Goal: Information Seeking & Learning: Find specific fact

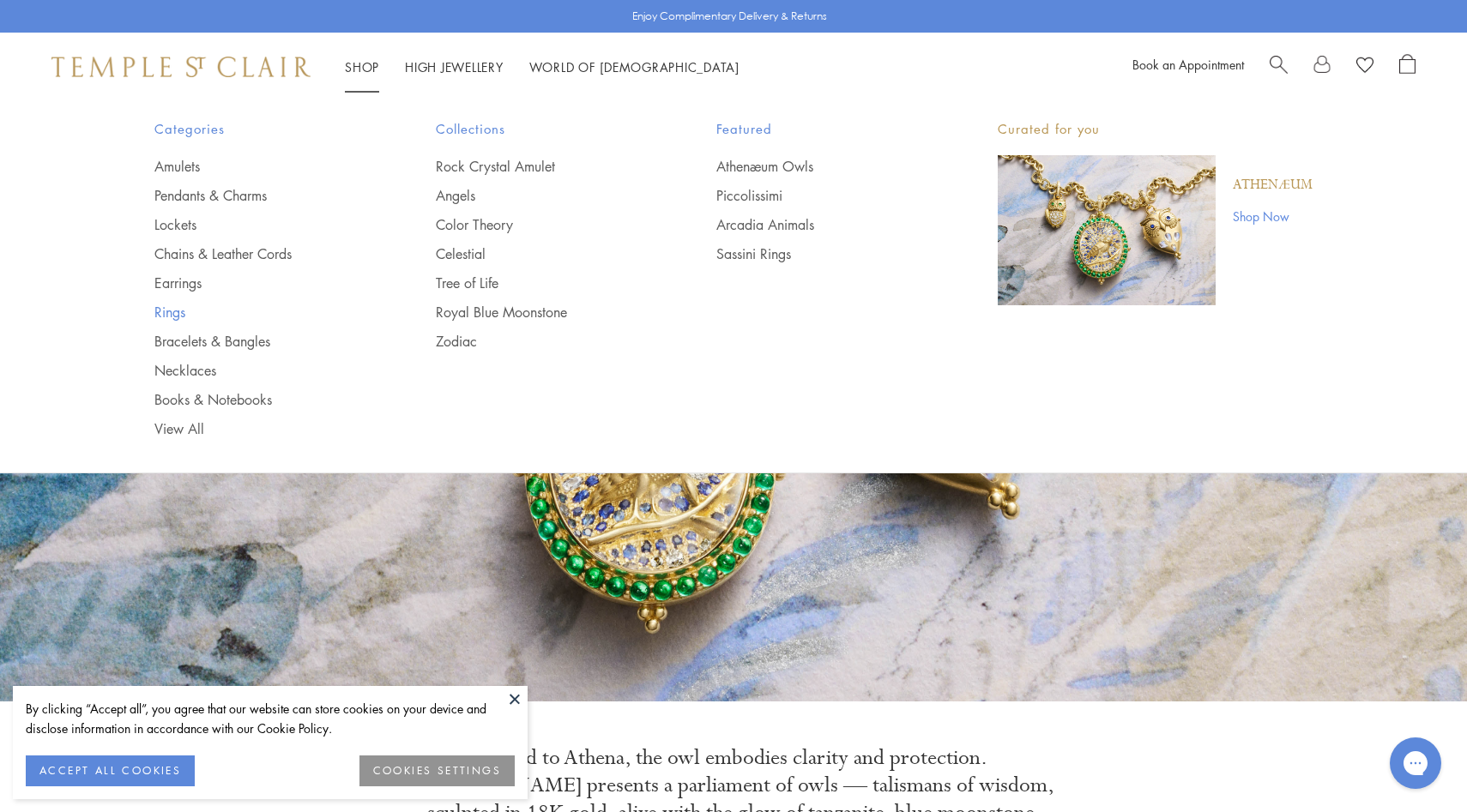
click at [187, 305] on link "Rings" at bounding box center [261, 312] width 213 height 19
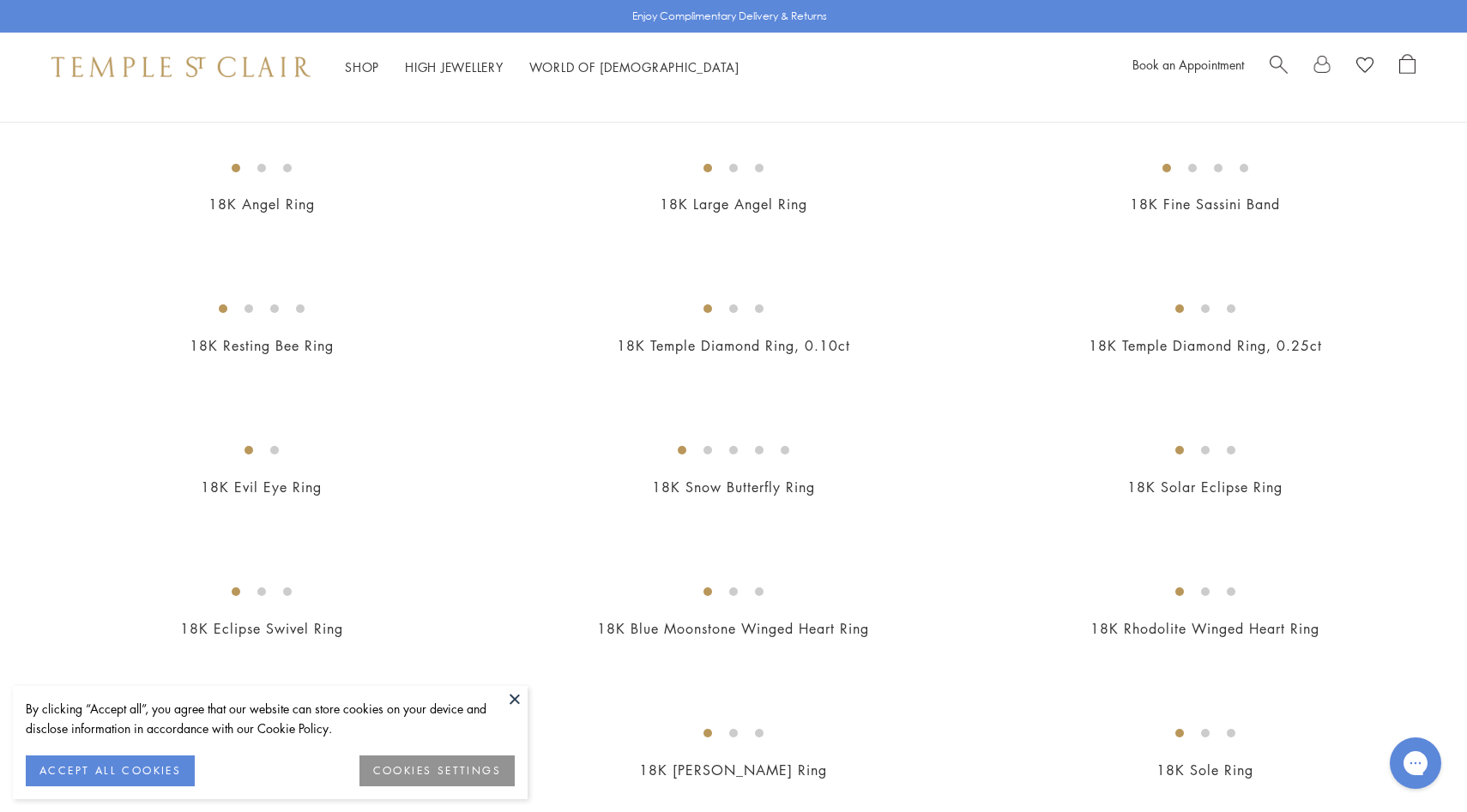
scroll to position [826, 0]
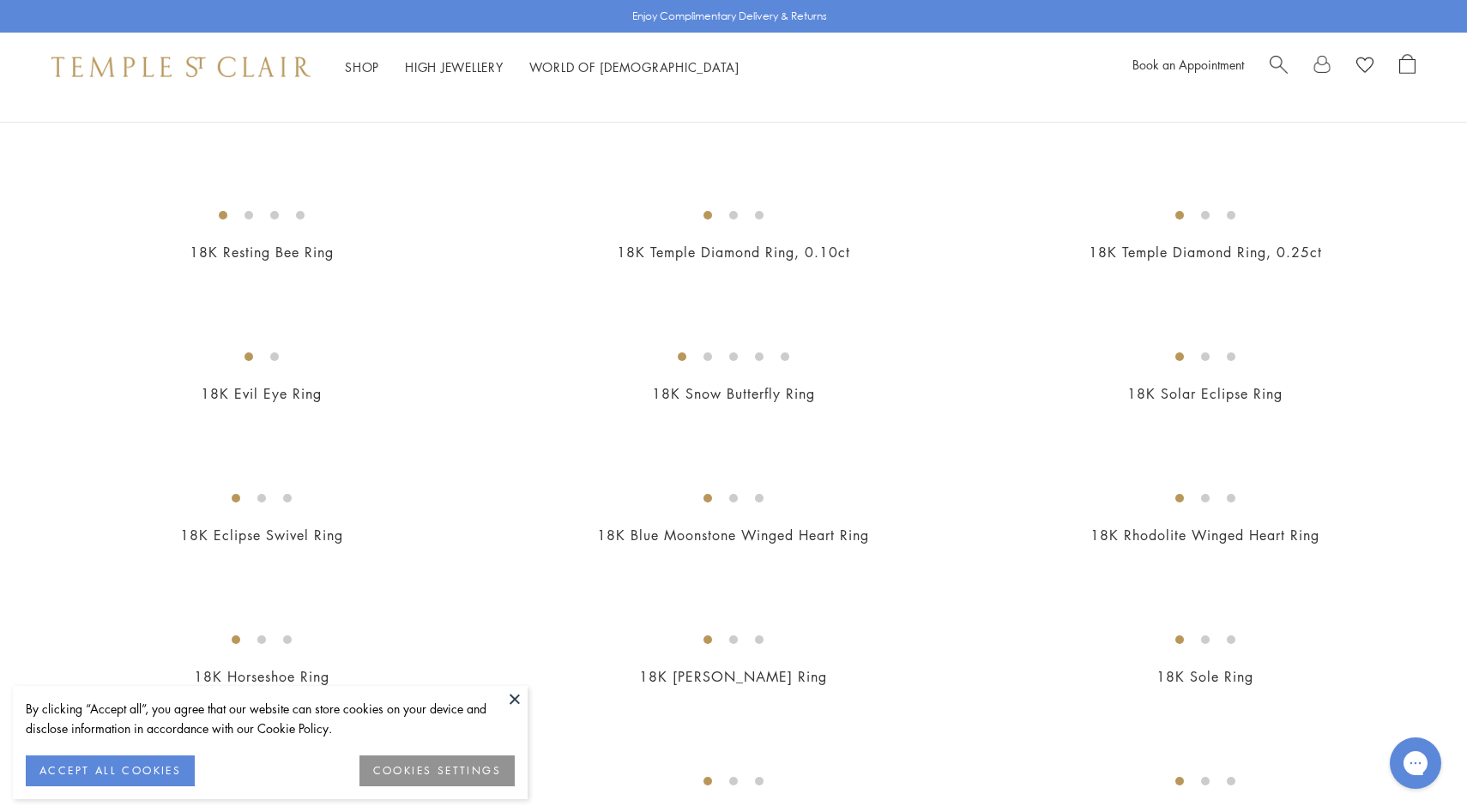
click at [0, 0] on img at bounding box center [0, 0] width 0 height 0
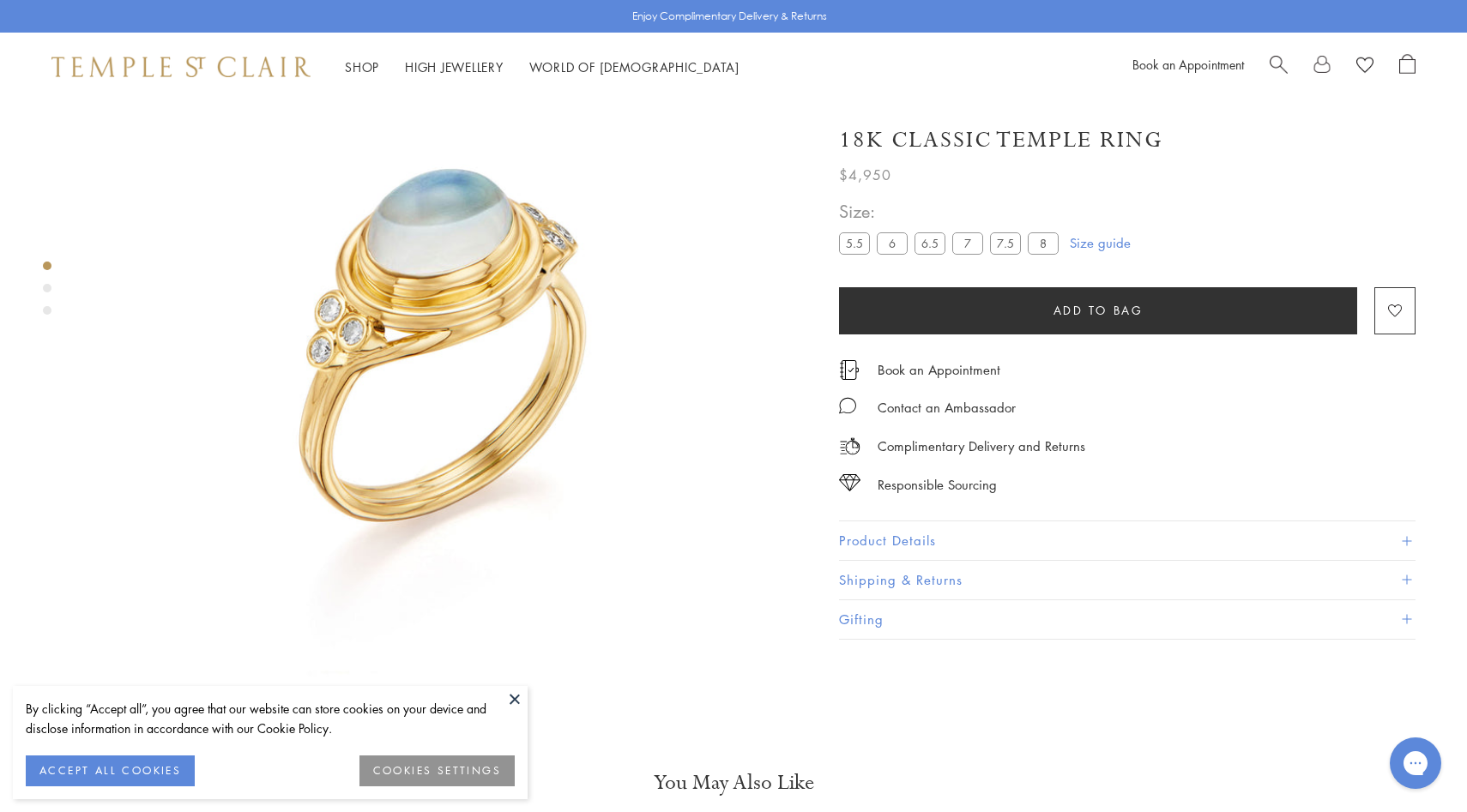
scroll to position [102, 0]
click at [940, 541] on button "Product Details" at bounding box center [1128, 540] width 576 height 38
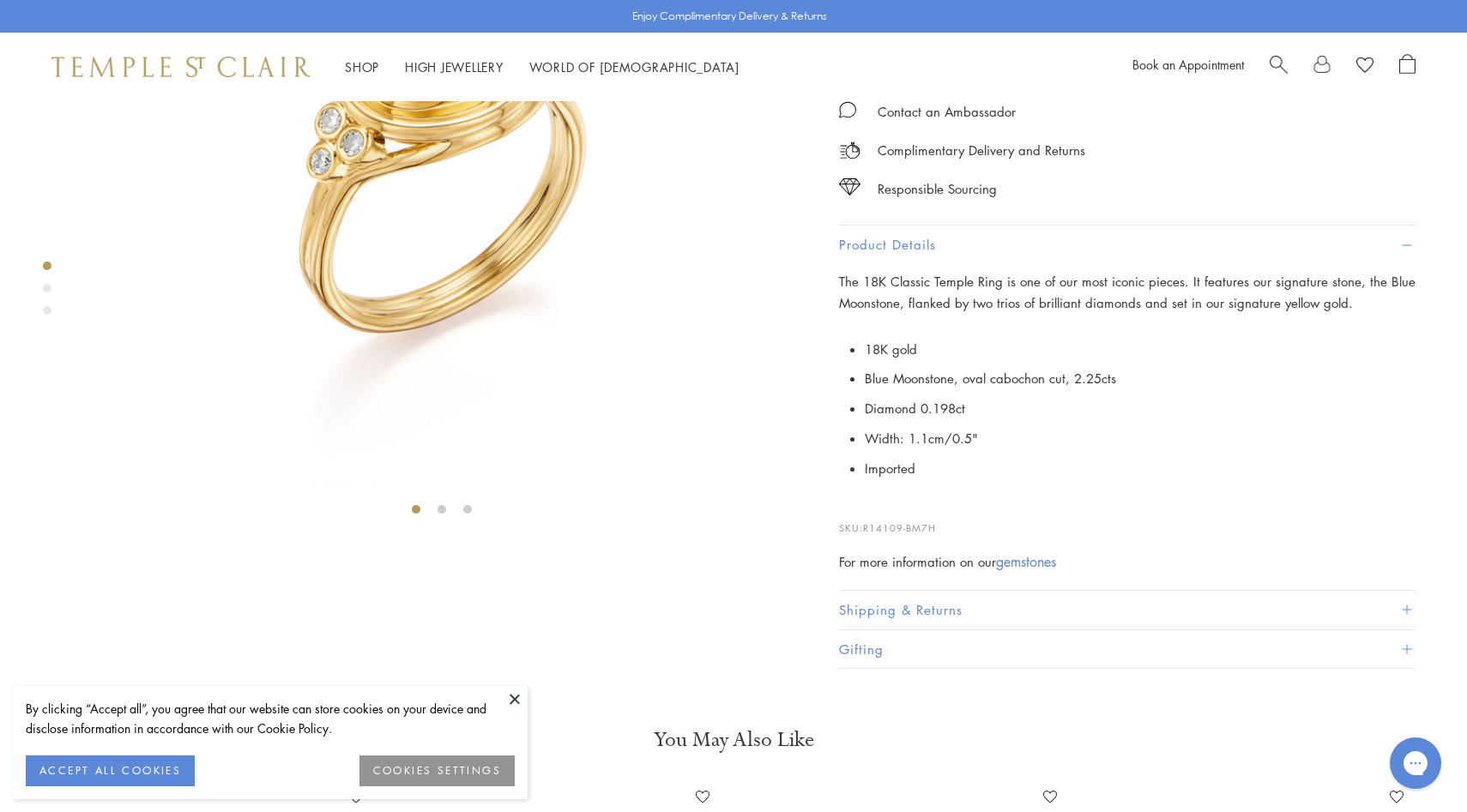
scroll to position [487, 0]
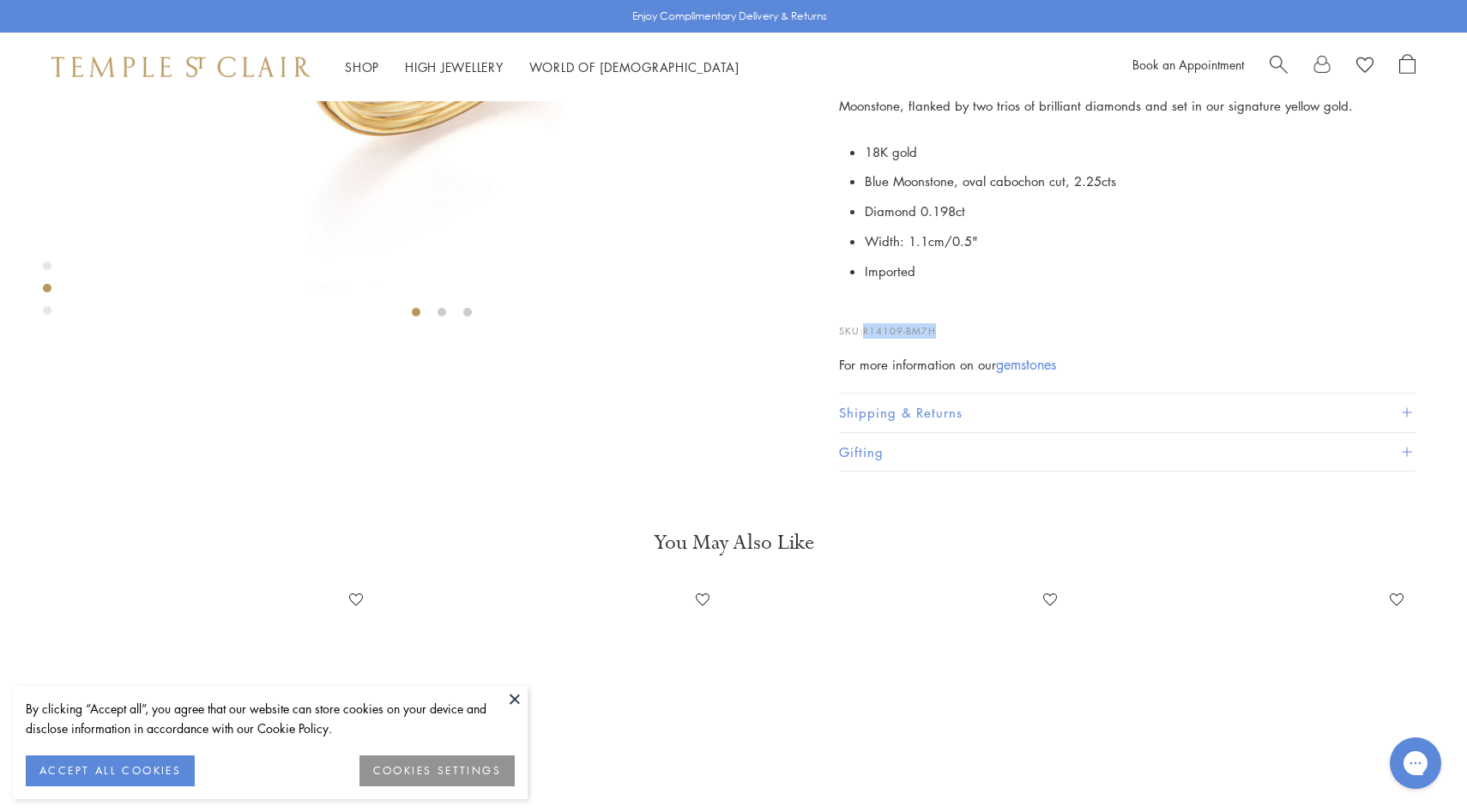
drag, startPoint x: 945, startPoint y: 674, endPoint x: 866, endPoint y: 674, distance: 79.0
click at [866, 338] on p "SKU: R14109-BM7H" at bounding box center [1128, 322] width 576 height 33
copy span "R14109-BM7H"
